Goal: Find specific page/section: Find specific page/section

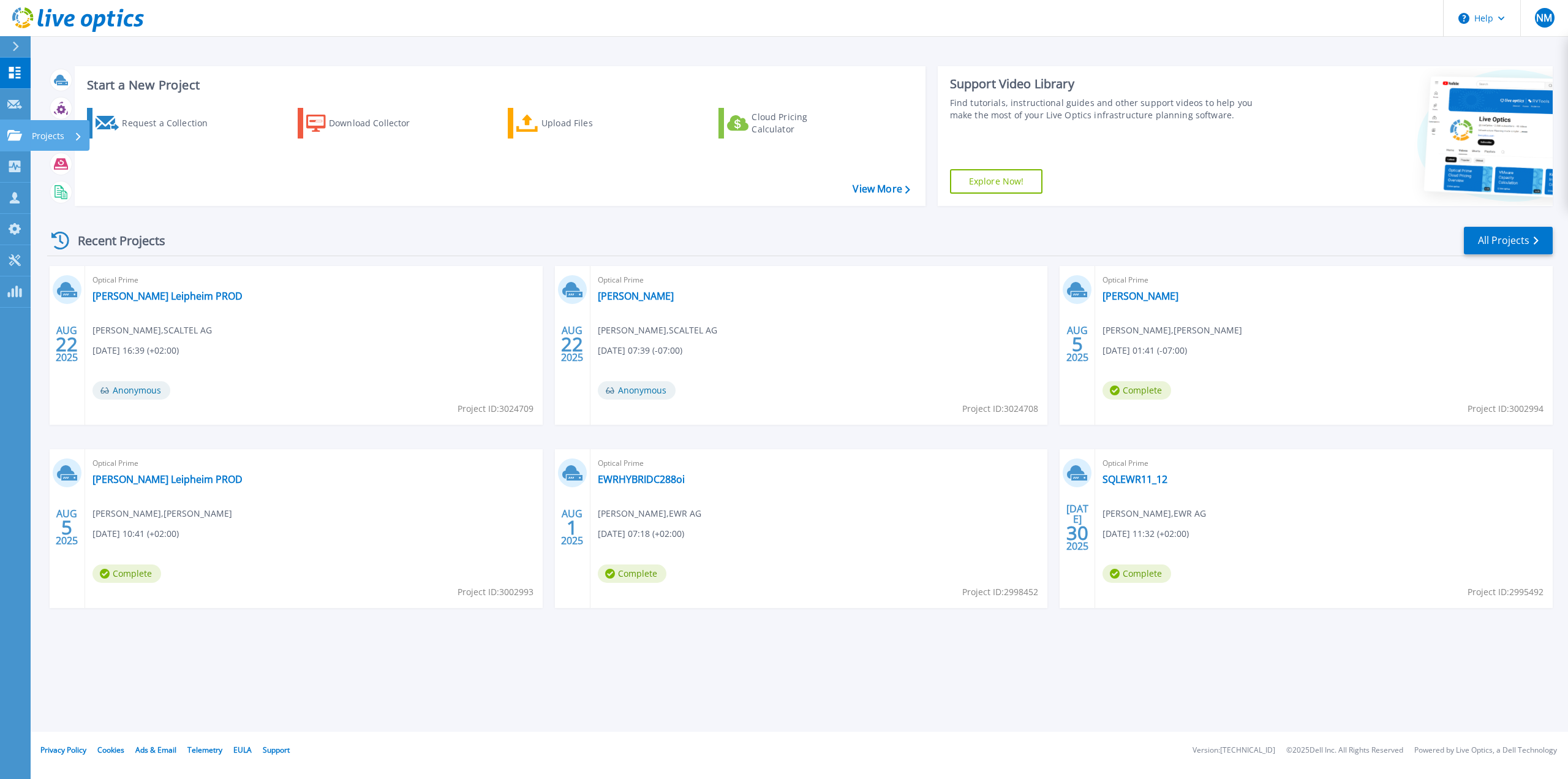
click at [7, 141] on link "Projects Projects" at bounding box center [15, 136] width 31 height 32
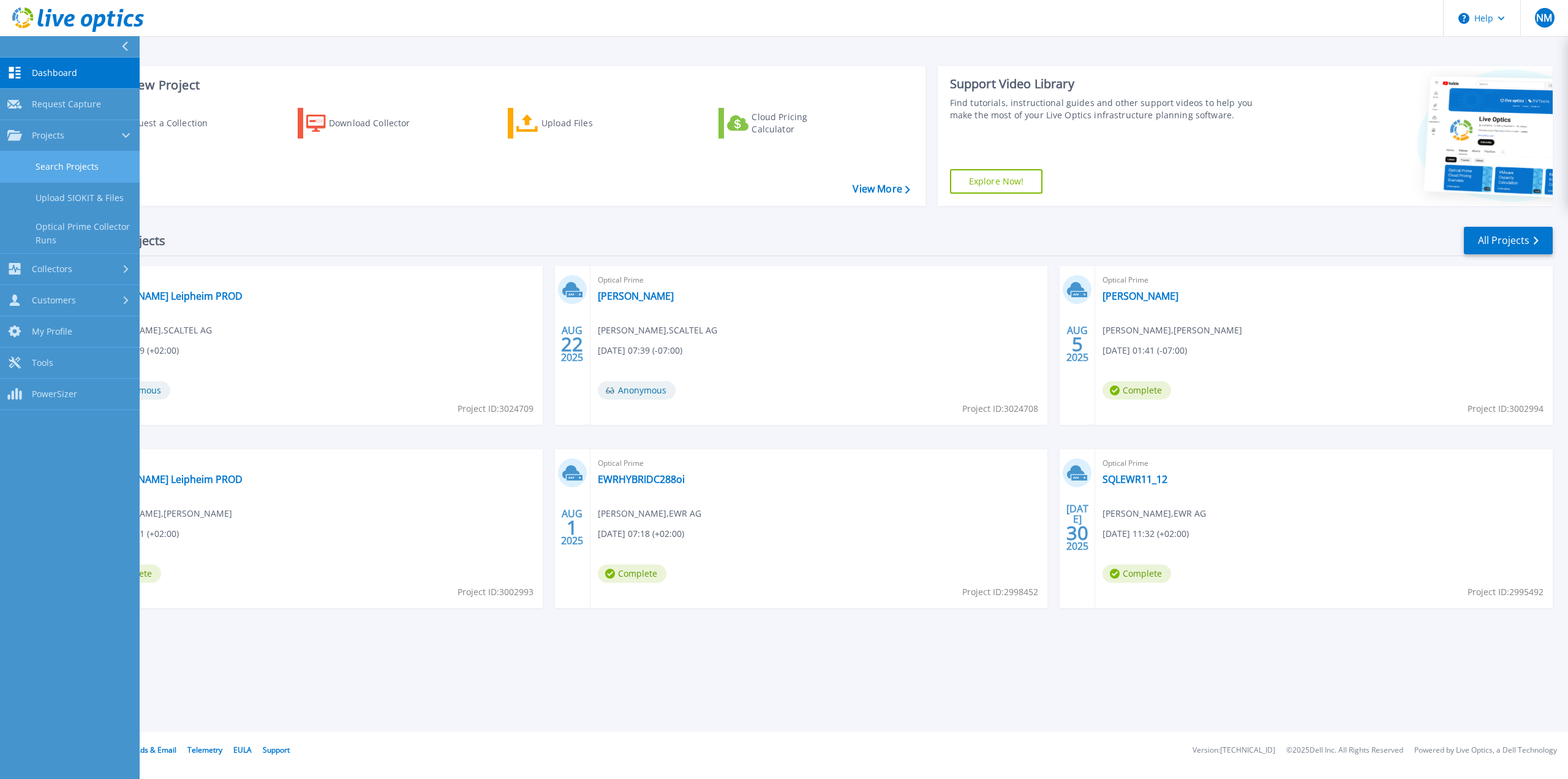
click at [46, 172] on link "Search Projects" at bounding box center [69, 167] width 139 height 32
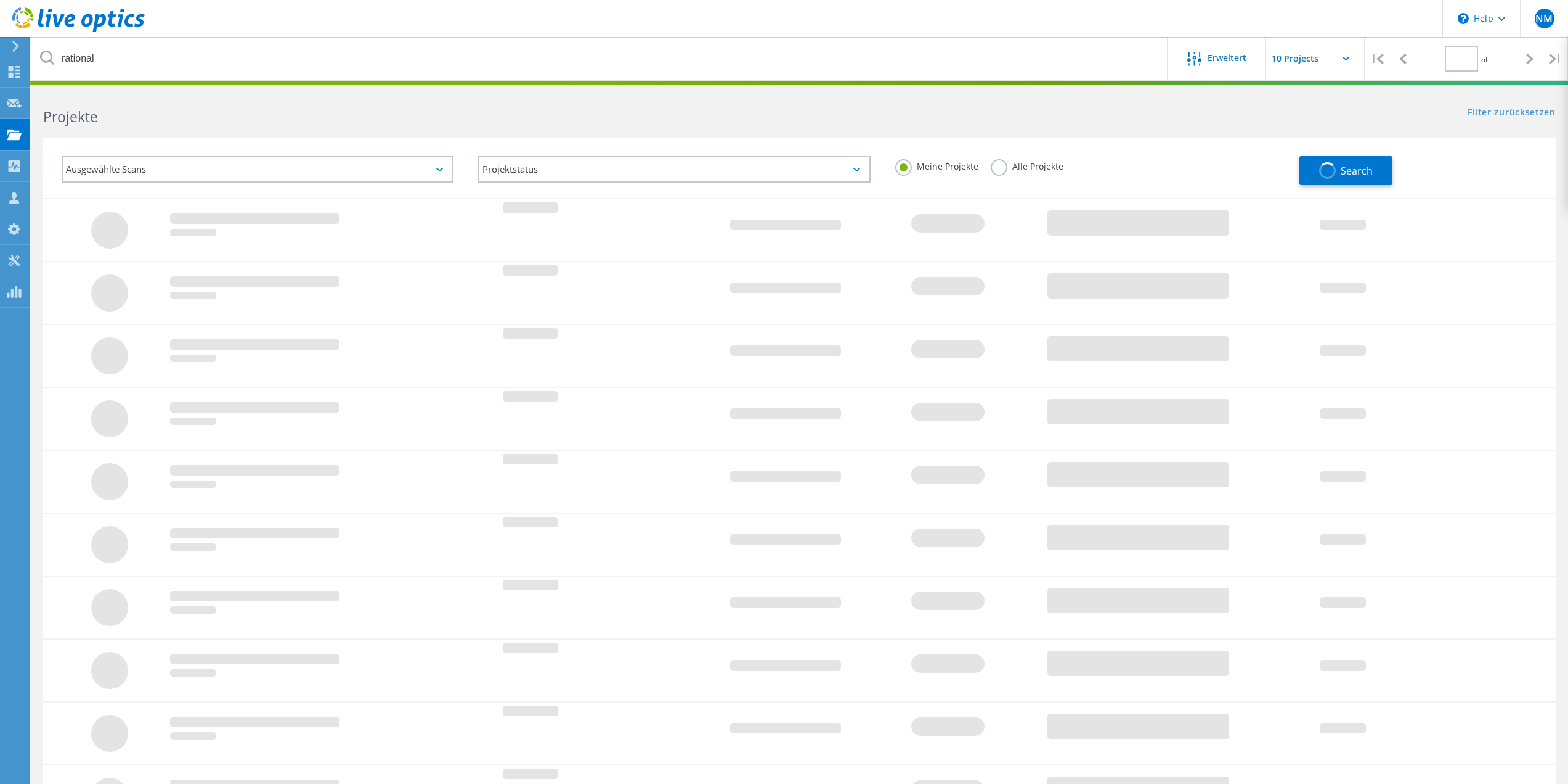
type input "1"
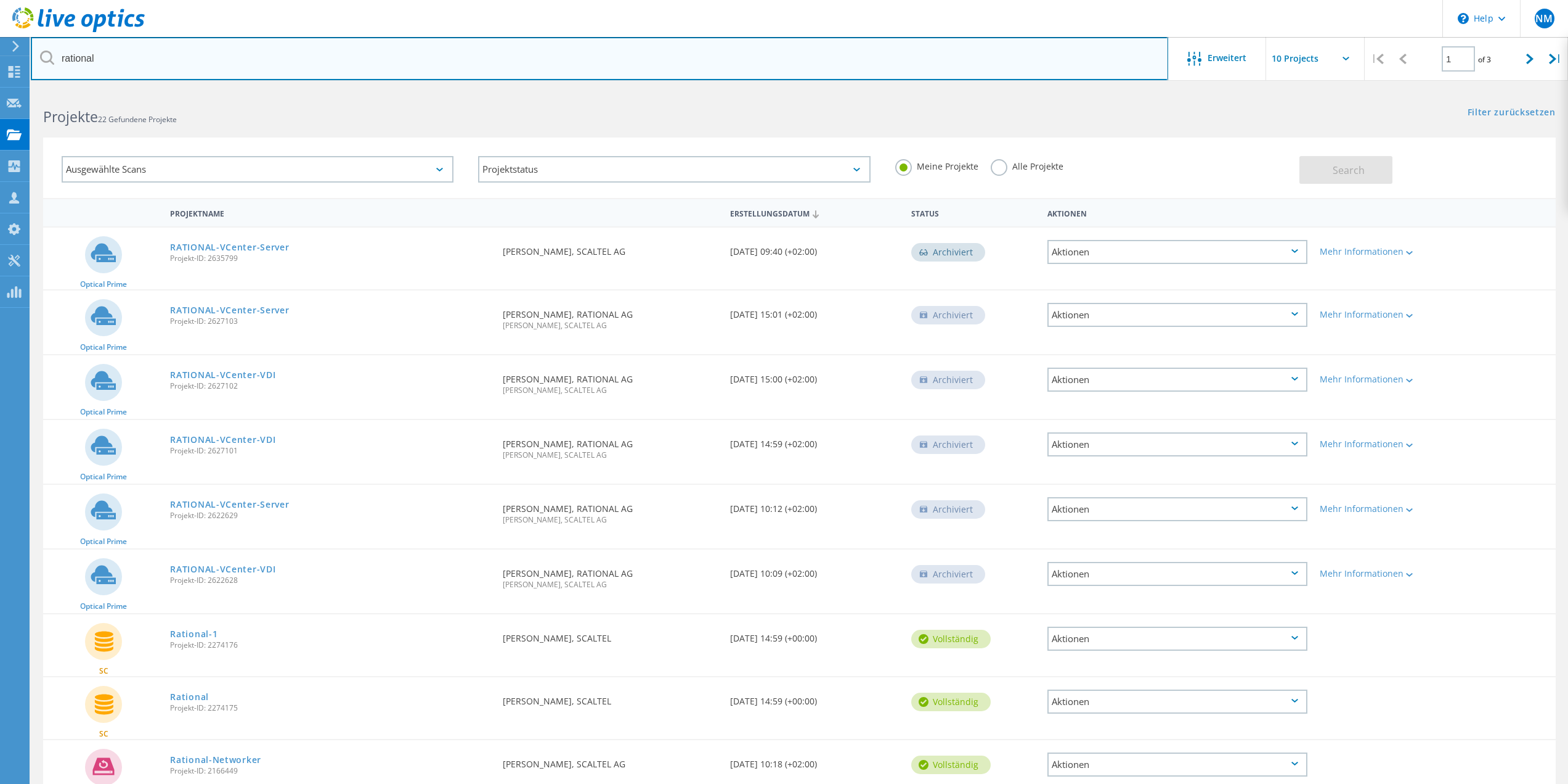
drag, startPoint x: 1005, startPoint y: 76, endPoint x: 190, endPoint y: 80, distance: 815.0
click at [229, 74] on input "rational" at bounding box center [600, 58] width 1138 height 43
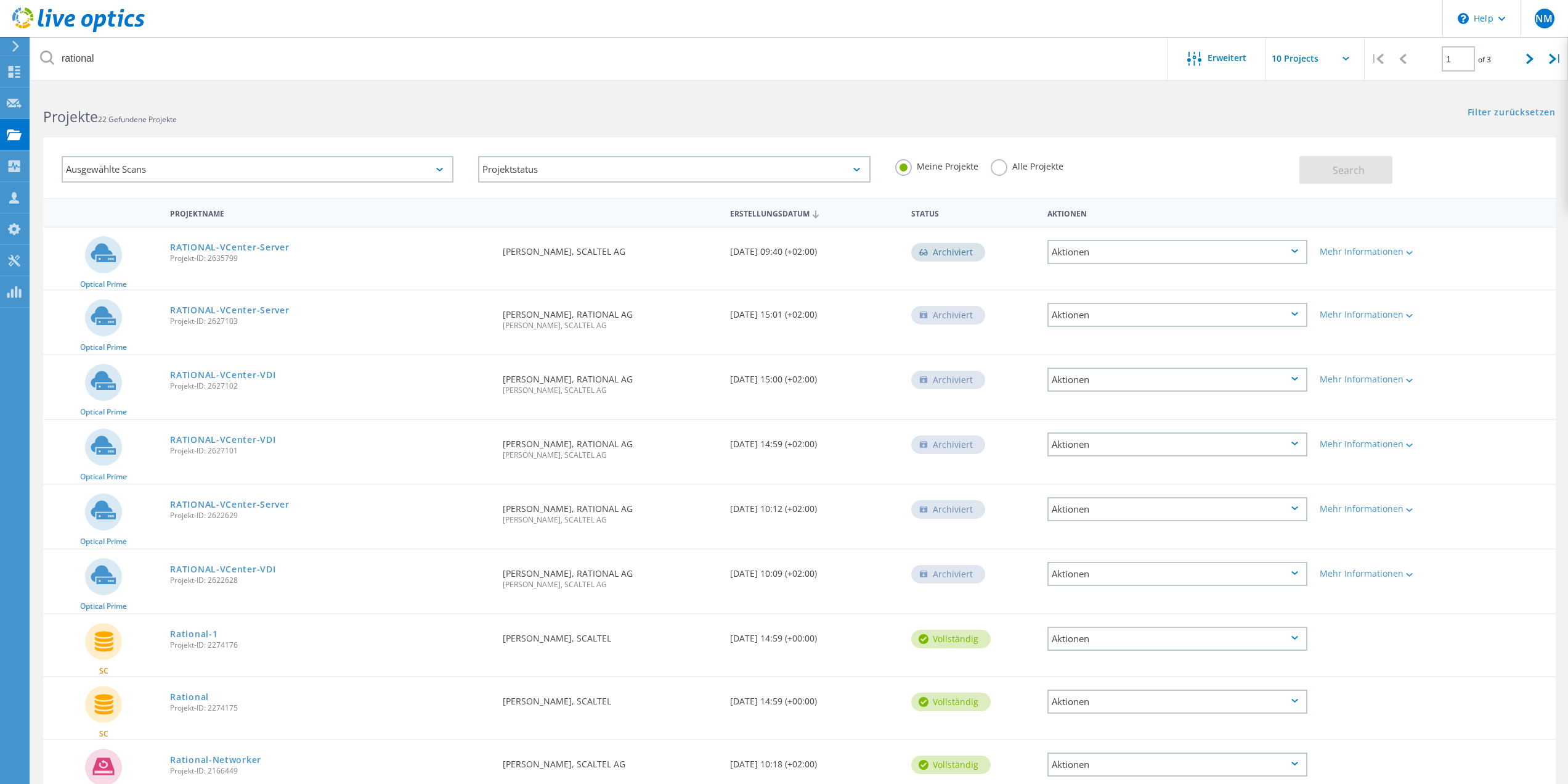
drag, startPoint x: 190, startPoint y: 80, endPoint x: 154, endPoint y: 81, distance: 36.0
click at [154, 89] on lo-project-search "rational Erweitert | 1 of 3 | E-Mail-Adresse Projektname Firma Erstellungsdatum…" at bounding box center [799, 483] width 1537 height 787
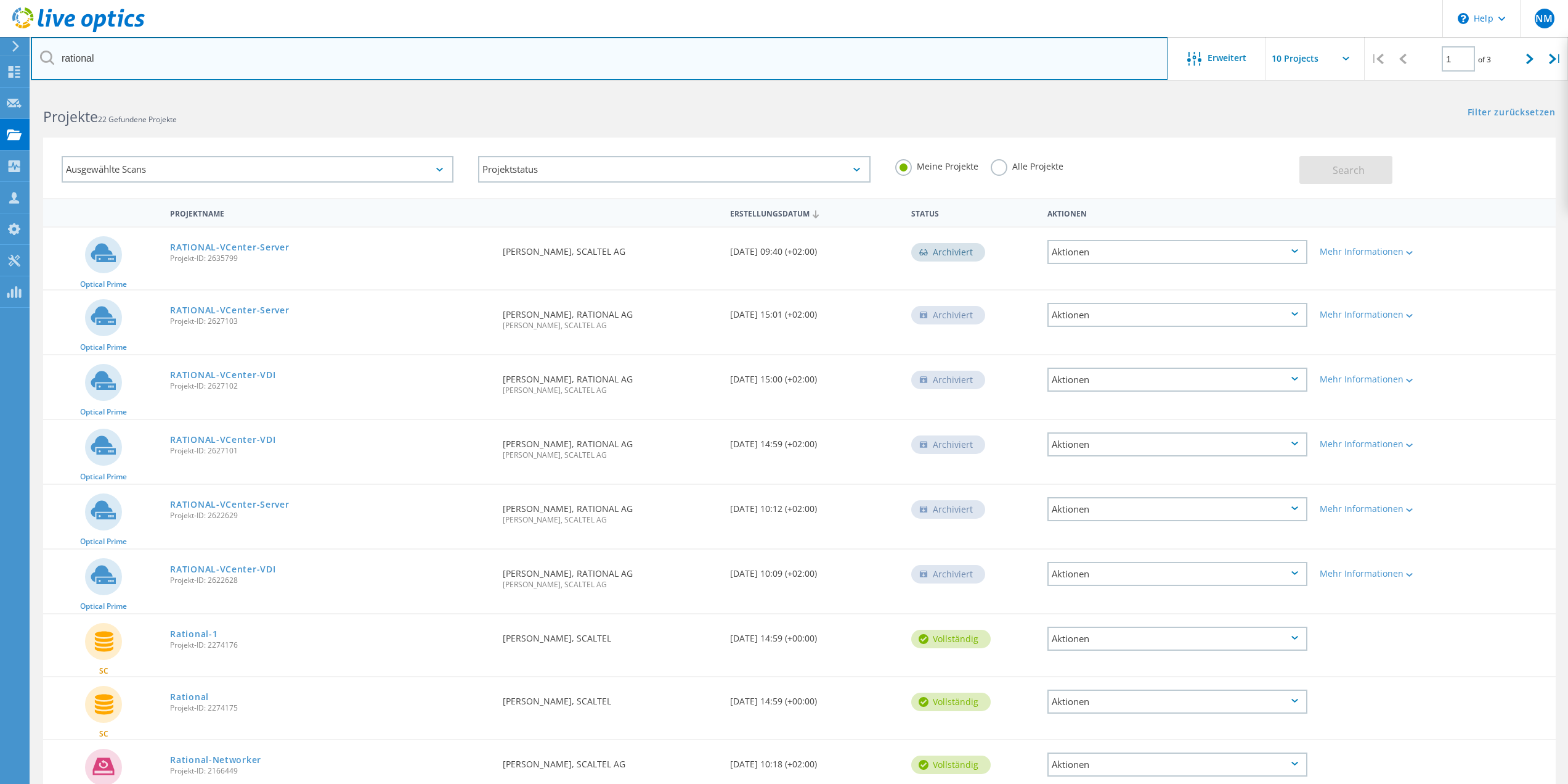
click at [152, 65] on input "rational" at bounding box center [600, 58] width 1138 height 43
click at [151, 65] on input "rational" at bounding box center [600, 58] width 1138 height 43
